Goal: Information Seeking & Learning: Learn about a topic

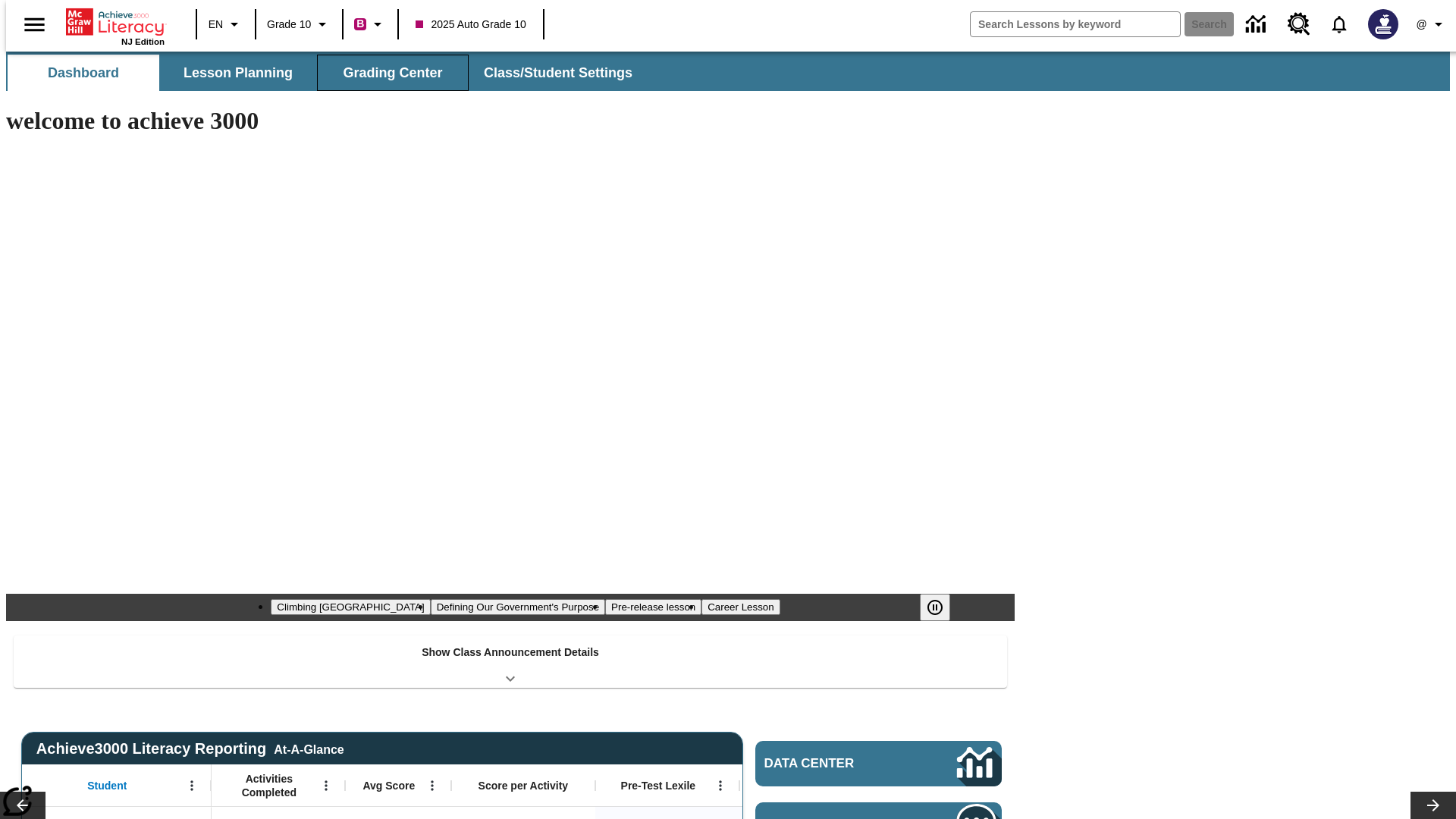
click at [386, 73] on span "Grading Center" at bounding box center [393, 74] width 99 height 18
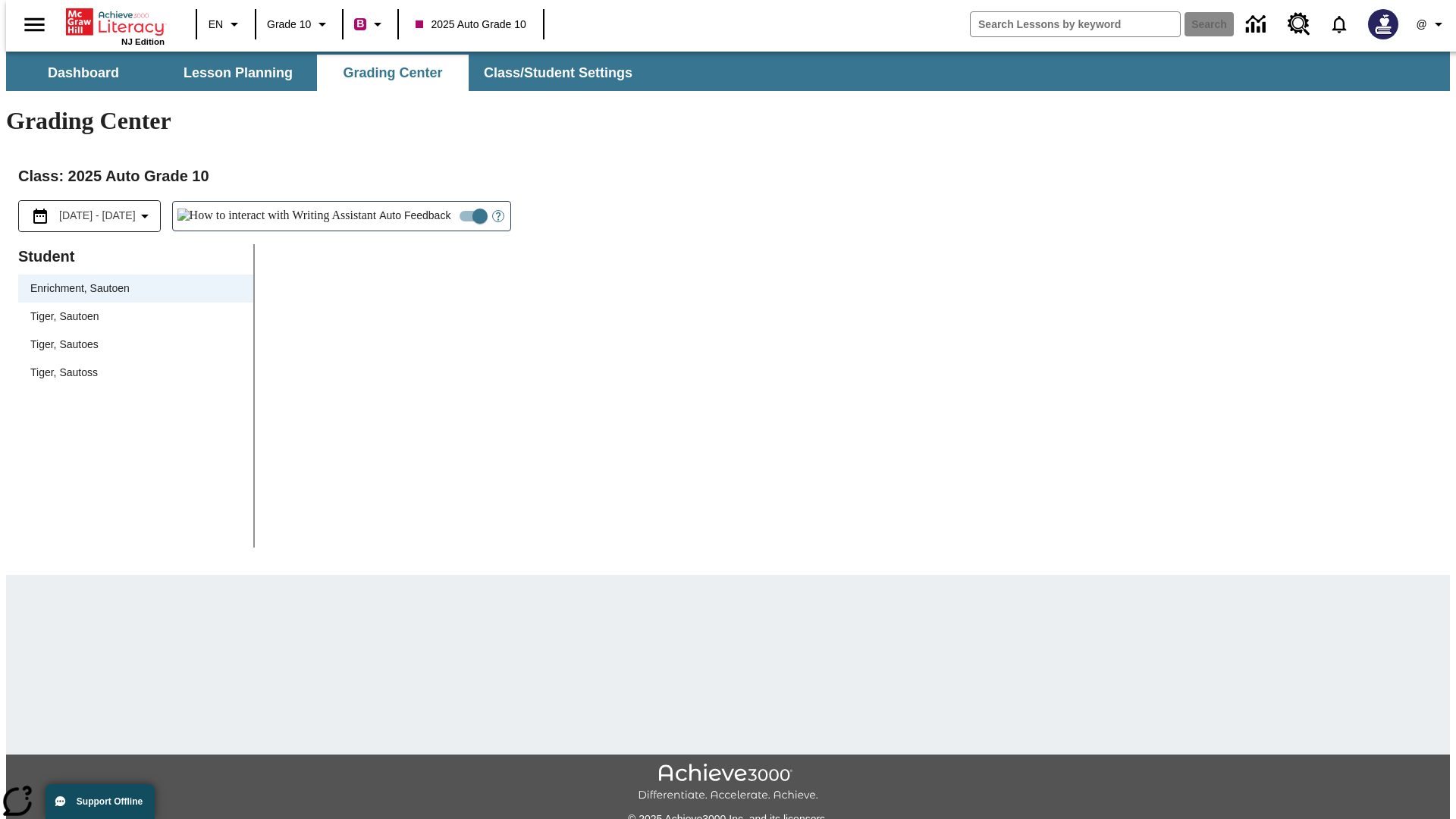
click at [130, 308] on div "Tiger, Sautoen" at bounding box center [136, 316] width 211 height 16
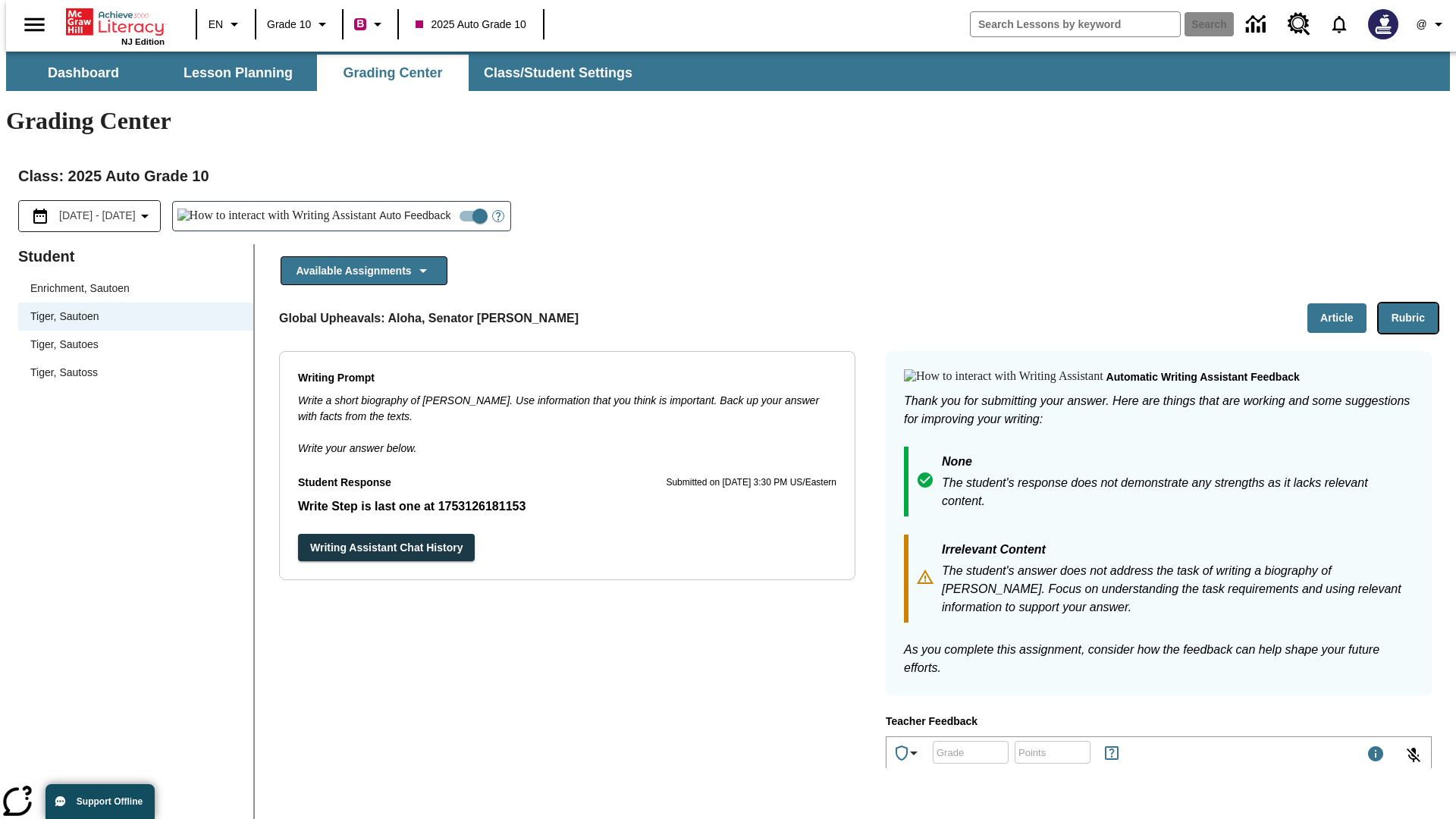
click at [1414, 303] on button "Rubric" at bounding box center [1408, 317] width 59 height 29
click at [1343, 303] on button "Article" at bounding box center [1336, 317] width 59 height 29
click at [225, 24] on icon "Language: EN, Select a language" at bounding box center [234, 24] width 19 height 19
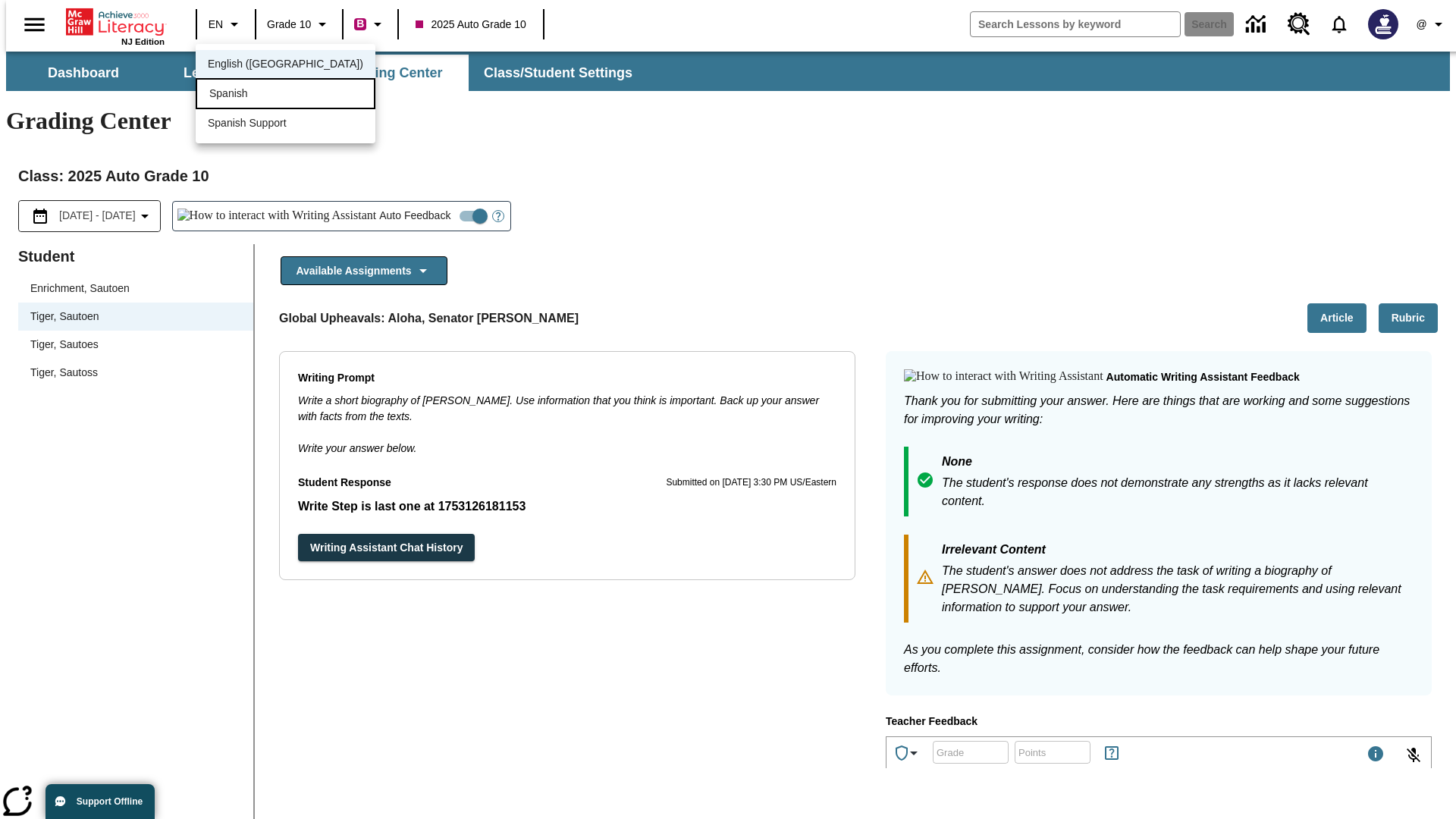
click at [253, 95] on div "Spanish" at bounding box center [285, 93] width 180 height 31
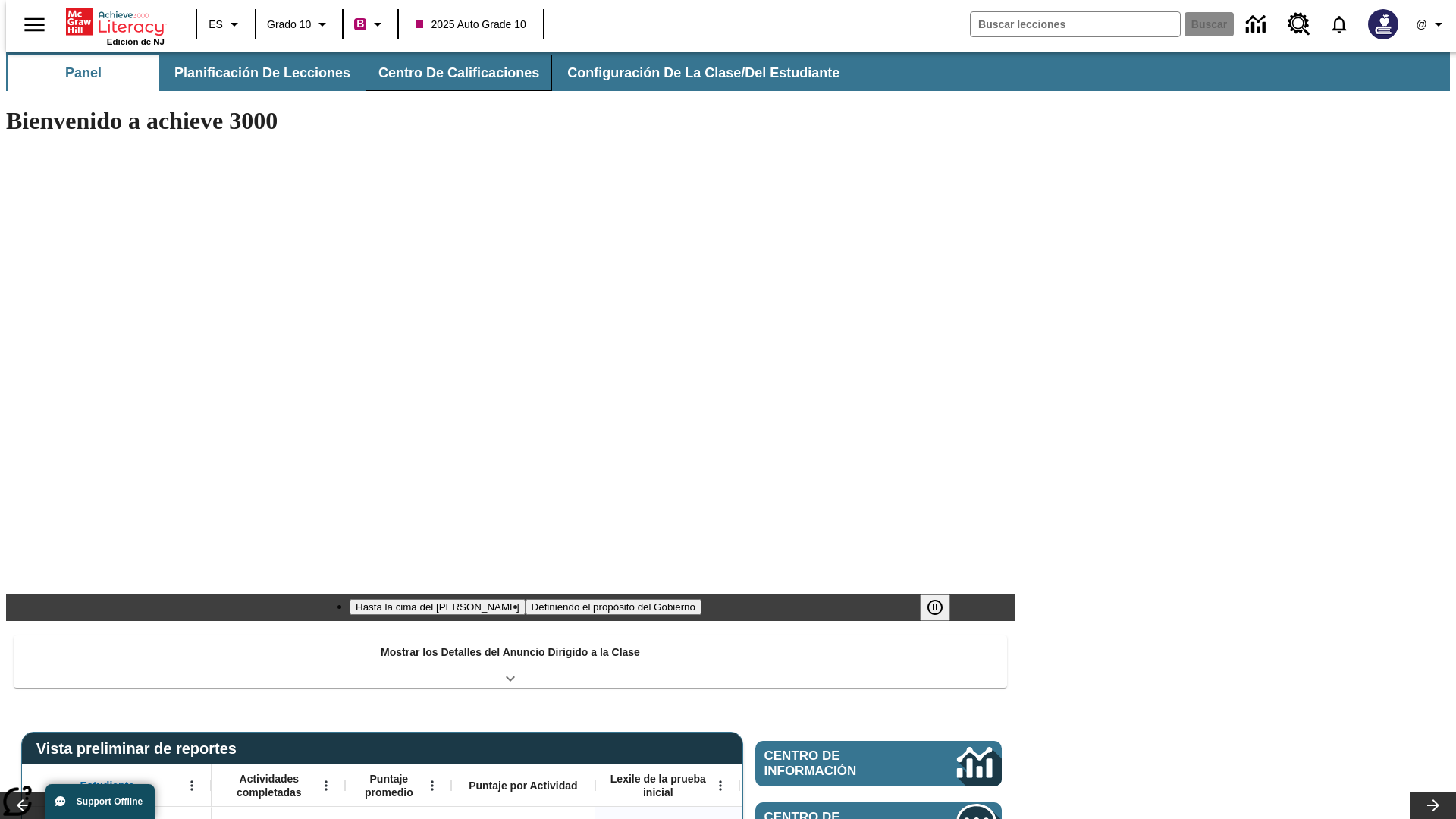
click at [446, 73] on span "Centro de calificaciones" at bounding box center [458, 74] width 160 height 18
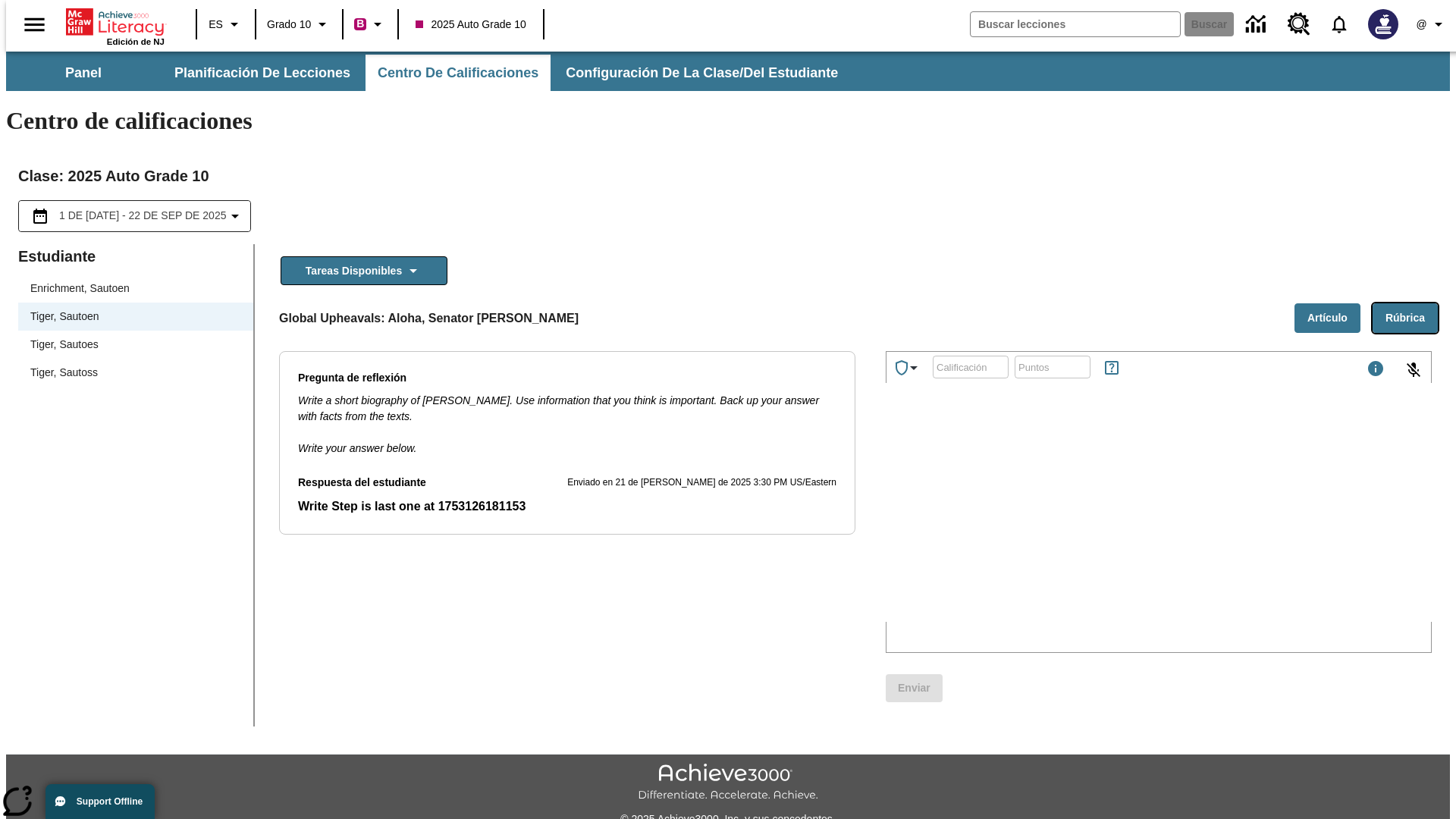
click at [1412, 303] on button "Rúbrica" at bounding box center [1405, 317] width 66 height 29
click at [1333, 303] on button "Artículo" at bounding box center [1328, 317] width 66 height 29
